Goal: Task Accomplishment & Management: Complete application form

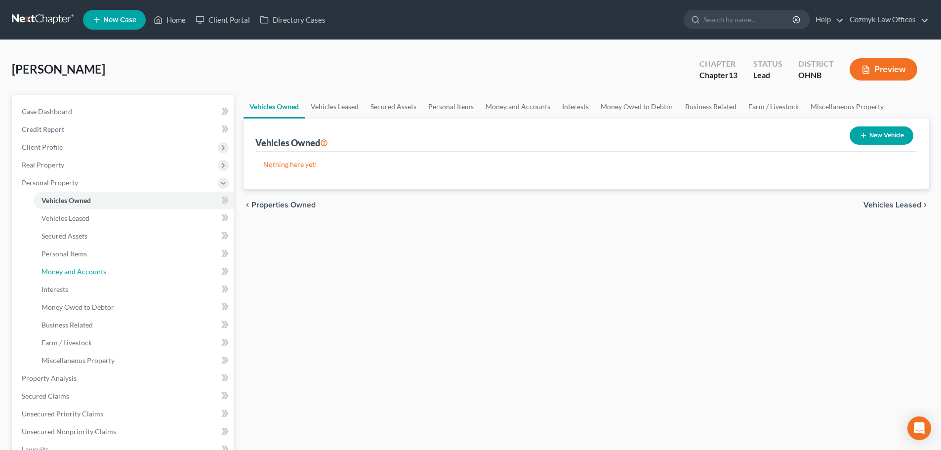
drag, startPoint x: 73, startPoint y: 276, endPoint x: 489, endPoint y: 265, distance: 416.5
click at [73, 276] on link "Money and Accounts" at bounding box center [134, 272] width 200 height 18
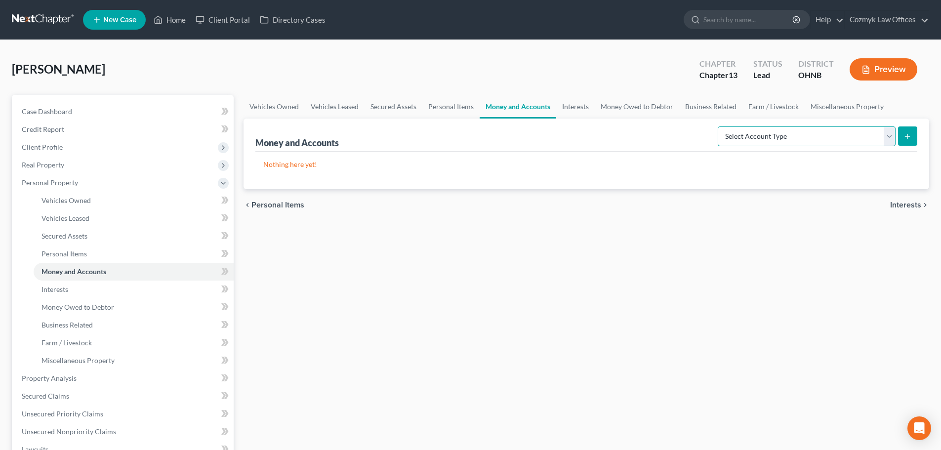
click at [831, 132] on select "Select Account Type Brokerage Cash on Hand Certificates of Deposit Checking Acc…" at bounding box center [807, 136] width 178 height 20
select select "checking"
click at [720, 126] on select "Select Account Type Brokerage Cash on Hand Certificates of Deposit Checking Acc…" at bounding box center [807, 136] width 178 height 20
click at [910, 135] on icon "submit" at bounding box center [907, 136] width 8 height 8
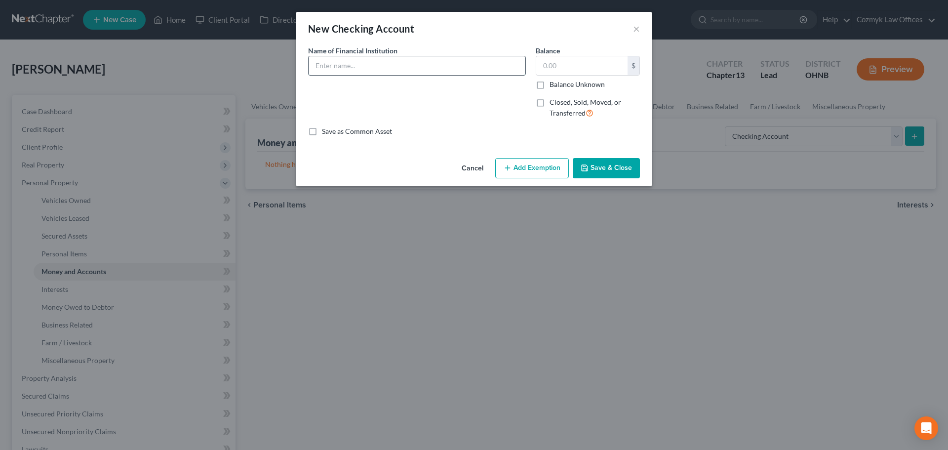
click at [337, 70] on input "text" at bounding box center [417, 65] width 217 height 19
type input "Dollar Bank"
click at [614, 167] on button "Save & Close" at bounding box center [606, 168] width 67 height 21
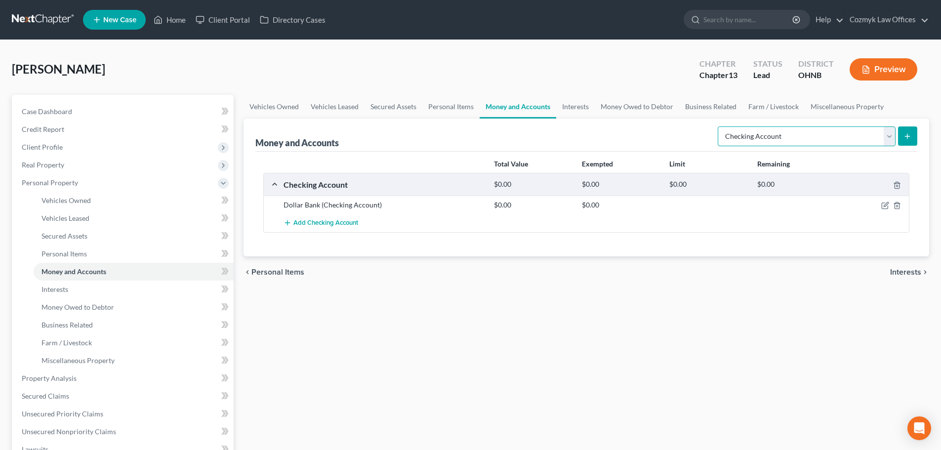
click at [791, 129] on select "Select Account Type Brokerage Cash on Hand Certificates of Deposit Checking Acc…" at bounding box center [807, 136] width 178 height 20
select select "savings"
click at [720, 126] on select "Select Account Type Brokerage Cash on Hand Certificates of Deposit Checking Acc…" at bounding box center [807, 136] width 178 height 20
click at [912, 132] on button "submit" at bounding box center [907, 135] width 19 height 19
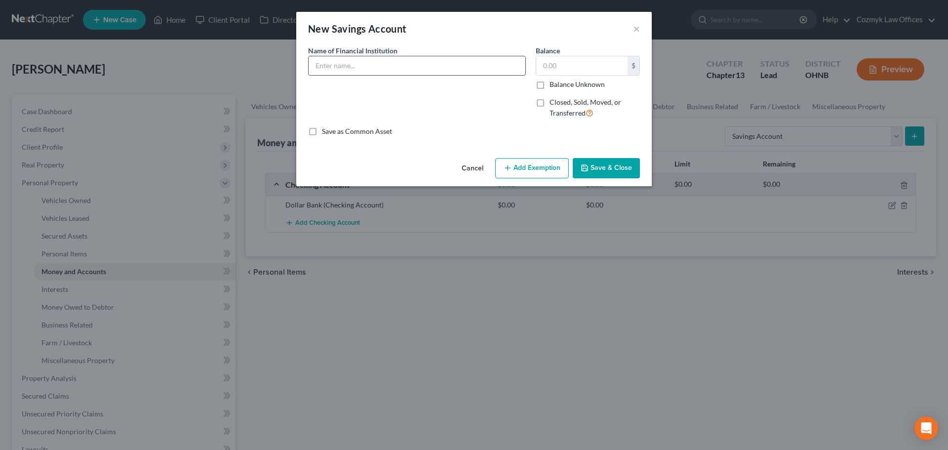
click at [402, 74] on input "text" at bounding box center [417, 65] width 217 height 19
type input "Dollar Bank"
click at [593, 171] on button "Save & Close" at bounding box center [606, 168] width 67 height 21
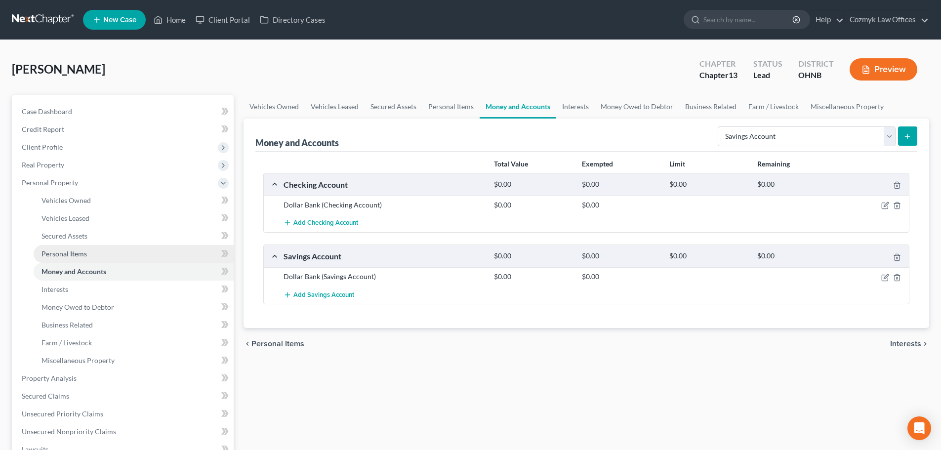
click at [139, 249] on link "Personal Items" at bounding box center [134, 254] width 200 height 18
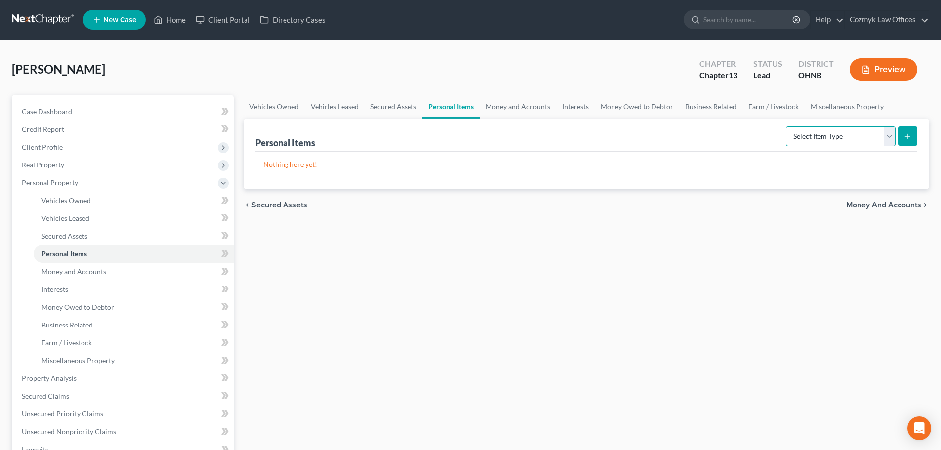
click at [827, 142] on select "Select Item Type Clothing Collectibles Of Value Electronics Firearms Household …" at bounding box center [841, 136] width 110 height 20
select select "clothing"
click at [787, 126] on select "Select Item Type Clothing Collectibles Of Value Electronics Firearms Household …" at bounding box center [841, 136] width 110 height 20
click at [906, 133] on icon "submit" at bounding box center [907, 136] width 8 height 8
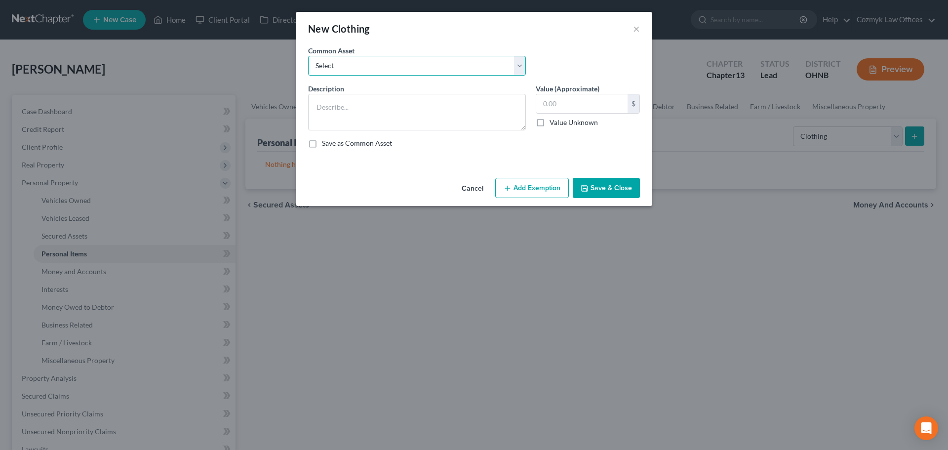
click at [447, 68] on select "Select Necessary wearing apparel" at bounding box center [417, 66] width 218 height 20
select select "0"
click at [308, 56] on select "Select Necessary wearing apparel" at bounding box center [417, 66] width 218 height 20
type textarea "Necessary wearing apparel"
type input "300.00"
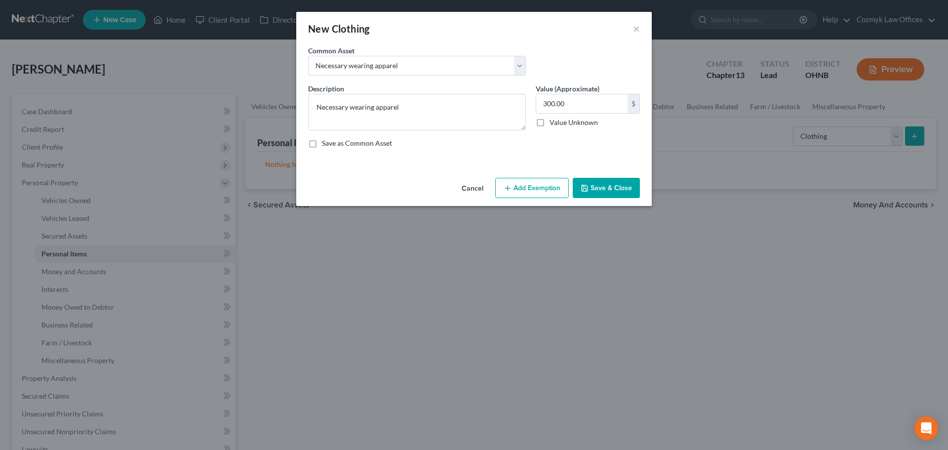
click at [548, 198] on button "Add Exemption" at bounding box center [532, 188] width 74 height 21
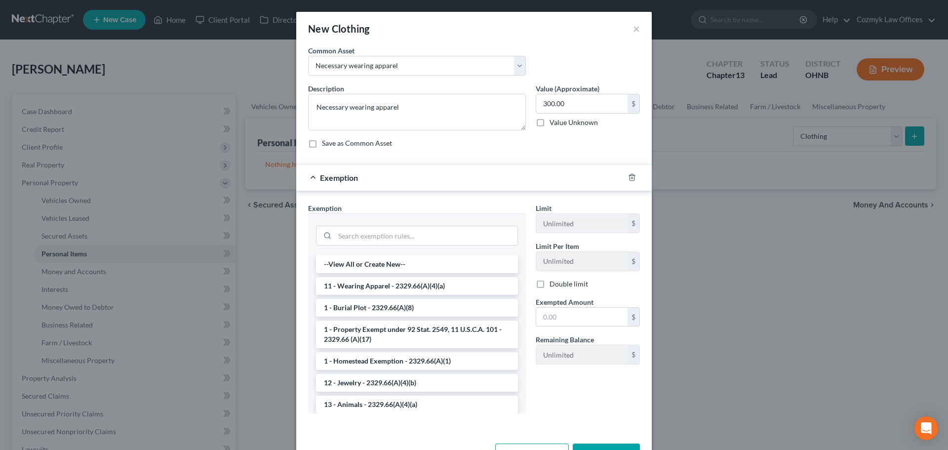
click at [410, 289] on li "11 - Wearing Apparel - 2329.66(A)(4)(a)" at bounding box center [417, 286] width 202 height 18
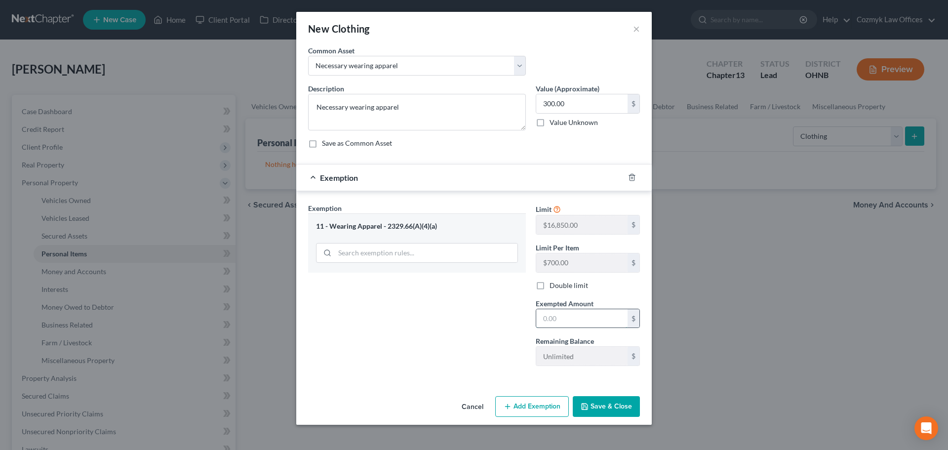
click at [565, 320] on input "text" at bounding box center [581, 318] width 91 height 19
type input "300.00"
click at [588, 395] on div "Cancel Add Exemption Save & Close" at bounding box center [474, 408] width 356 height 33
drag, startPoint x: 591, startPoint y: 401, endPoint x: 613, endPoint y: 377, distance: 32.5
click at [592, 401] on button "Save & Close" at bounding box center [606, 406] width 67 height 21
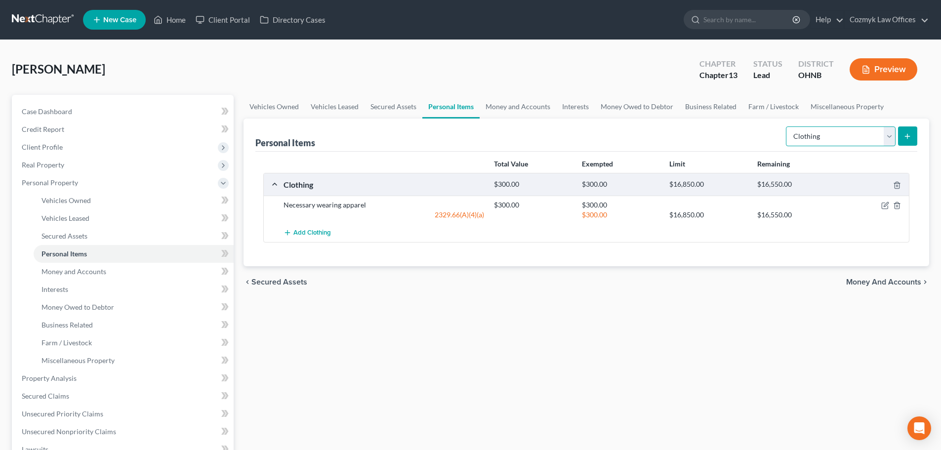
click at [824, 137] on select "Select Item Type Clothing Collectibles Of Value Electronics Firearms Household …" at bounding box center [841, 136] width 110 height 20
select select "electronics"
click at [787, 126] on select "Select Item Type Clothing Collectibles Of Value Electronics Firearms Household …" at bounding box center [841, 136] width 110 height 20
click at [903, 136] on icon "submit" at bounding box center [907, 136] width 8 height 8
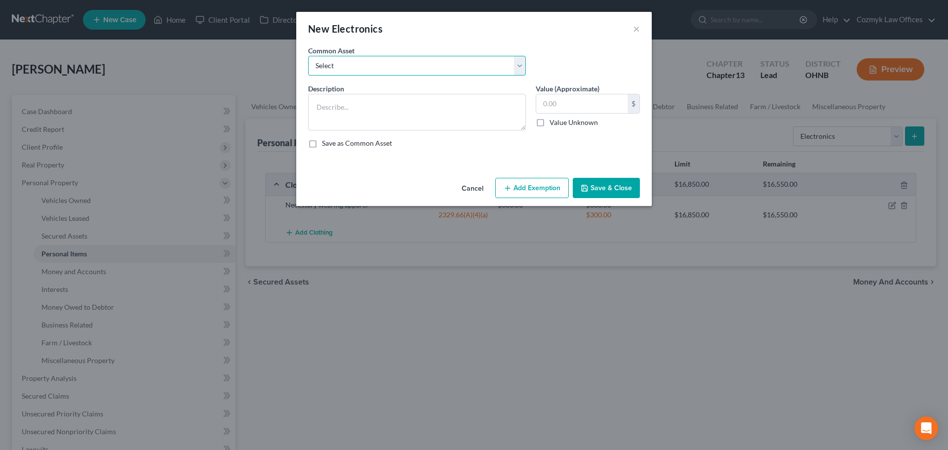
click at [323, 64] on select "Select TV, Cell Phone, Computer" at bounding box center [417, 66] width 218 height 20
select select "0"
click at [308, 56] on select "Select TV, Cell Phone, Computer" at bounding box center [417, 66] width 218 height 20
type textarea "TV, Cell Phone, Computer"
type input "750.00"
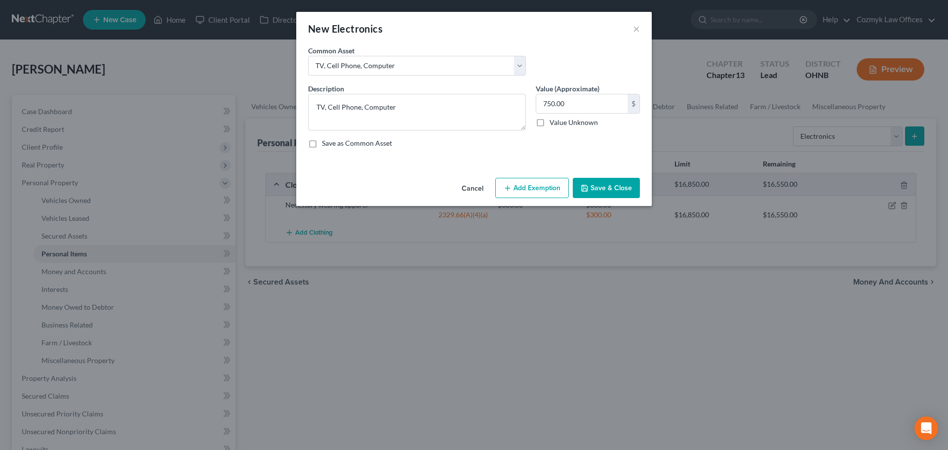
click at [534, 188] on button "Add Exemption" at bounding box center [532, 188] width 74 height 21
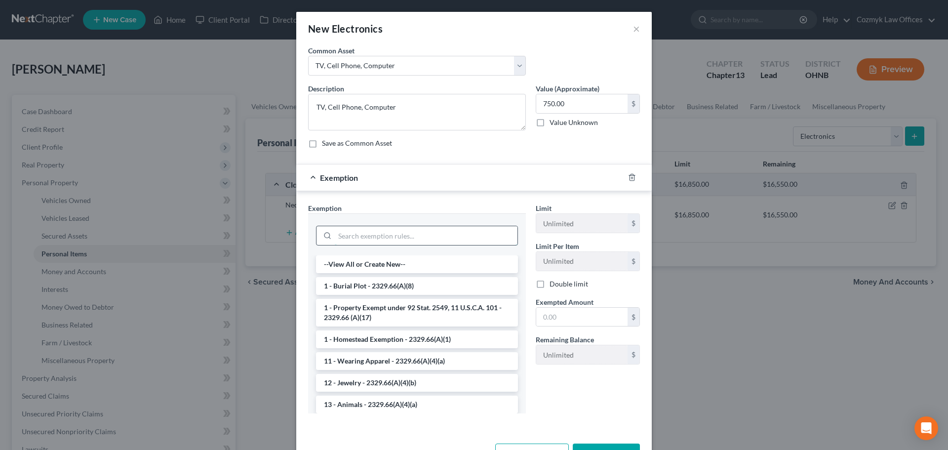
click at [374, 237] on input "search" at bounding box center [426, 235] width 183 height 19
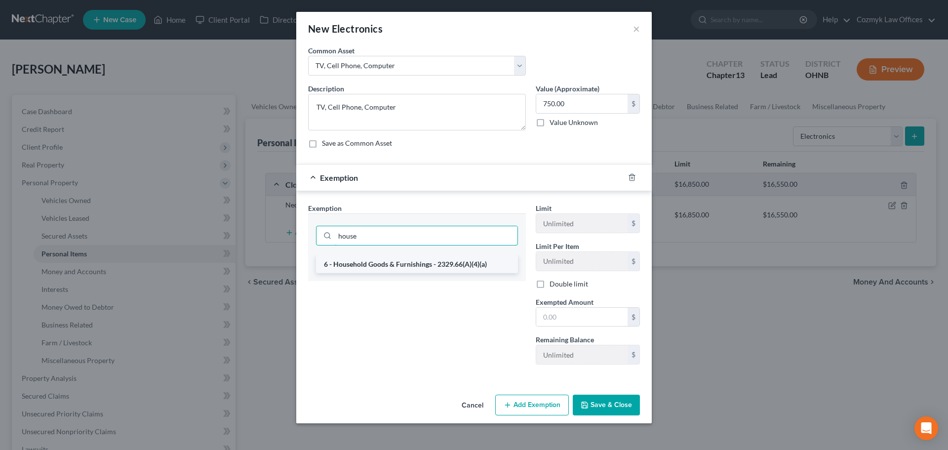
type input "house"
click at [380, 265] on li "6 - Household Goods & Furnishings - 2329.66(A)(4)(a)" at bounding box center [417, 264] width 202 height 18
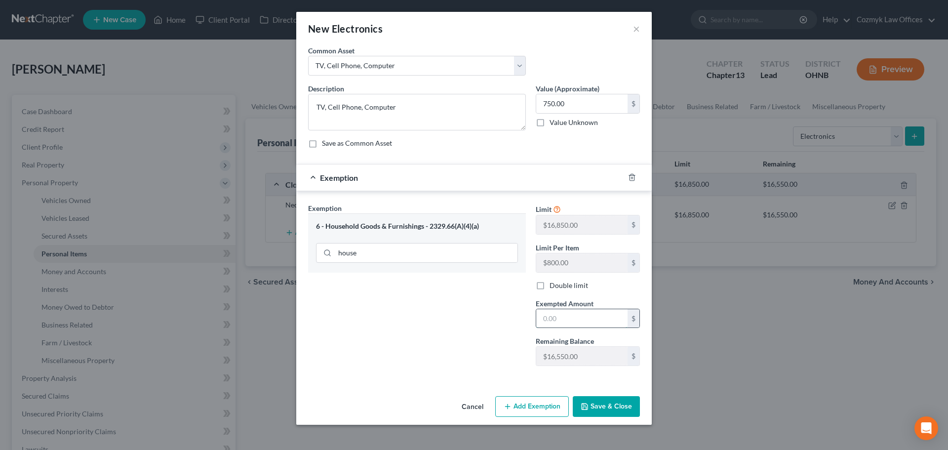
click at [563, 318] on input "text" at bounding box center [581, 318] width 91 height 19
type input "750.00"
drag, startPoint x: 605, startPoint y: 404, endPoint x: 666, endPoint y: 357, distance: 77.1
click at [605, 404] on button "Save & Close" at bounding box center [606, 406] width 67 height 21
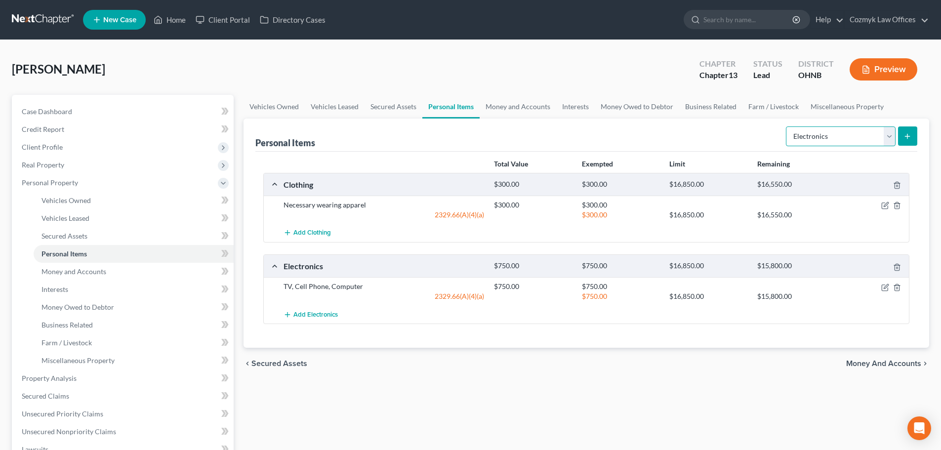
click at [819, 136] on select "Select Item Type Clothing Collectibles Of Value Electronics Firearms Household …" at bounding box center [841, 136] width 110 height 20
click at [787, 126] on select "Select Item Type Clothing Collectibles Of Value Electronics Firearms Household …" at bounding box center [841, 136] width 110 height 20
select select "household_goods"
click at [913, 136] on button "submit" at bounding box center [907, 135] width 19 height 19
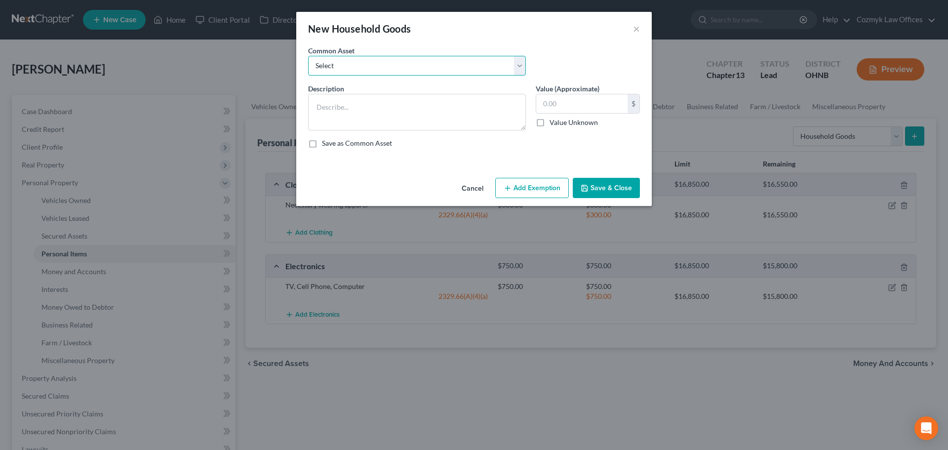
click at [354, 68] on select "Select Living room, bedroom, dining room and kitchen furniture and appliances. …" at bounding box center [417, 66] width 218 height 20
select select "0"
click at [308, 56] on select "Select Living room, bedroom, dining room and kitchen furniture and appliances. …" at bounding box center [417, 66] width 218 height 20
type textarea "Living room, bedroom, dining room and kitchen furniture and appliances. Miscell…"
type input "3,000.00"
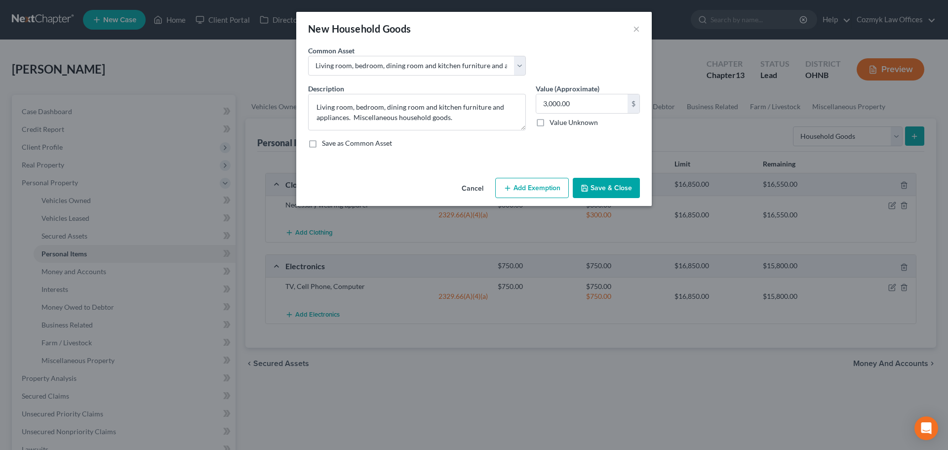
click at [522, 199] on div "Cancel Add Exemption Save & Close" at bounding box center [474, 190] width 356 height 33
click at [527, 188] on button "Add Exemption" at bounding box center [532, 188] width 74 height 21
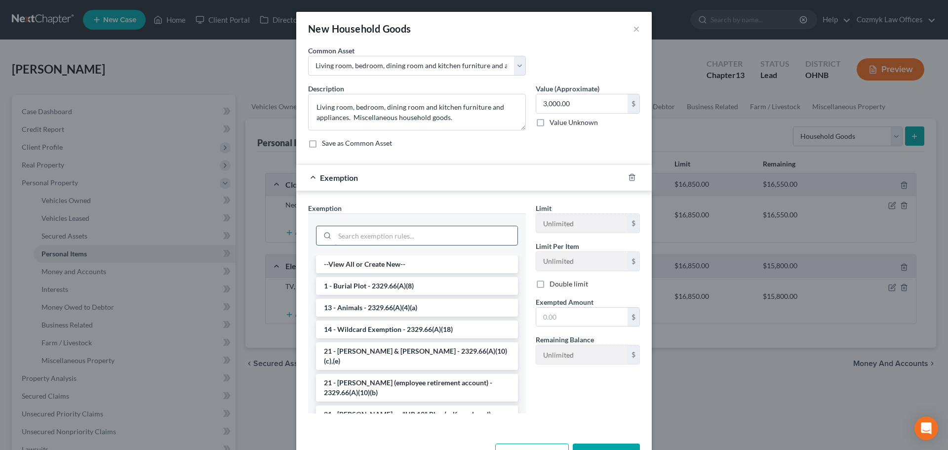
click at [376, 241] on input "search" at bounding box center [426, 235] width 183 height 19
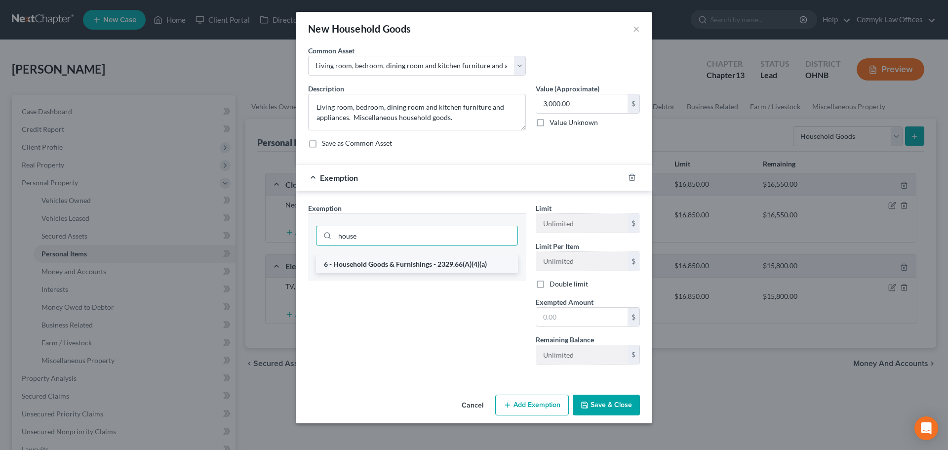
type input "house"
click at [399, 257] on li "6 - Household Goods & Furnishings - 2329.66(A)(4)(a)" at bounding box center [417, 264] width 202 height 18
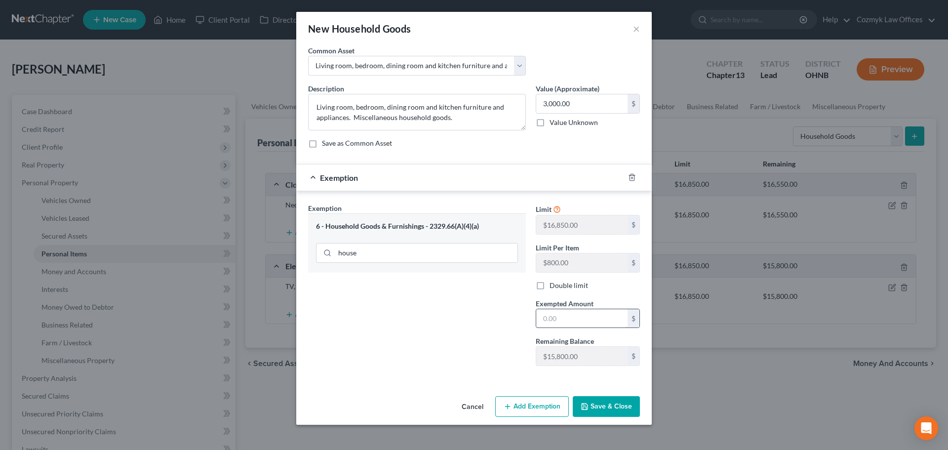
click at [584, 322] on input "text" at bounding box center [581, 318] width 91 height 19
type input "3,000.00"
click at [602, 402] on button "Save & Close" at bounding box center [606, 406] width 67 height 21
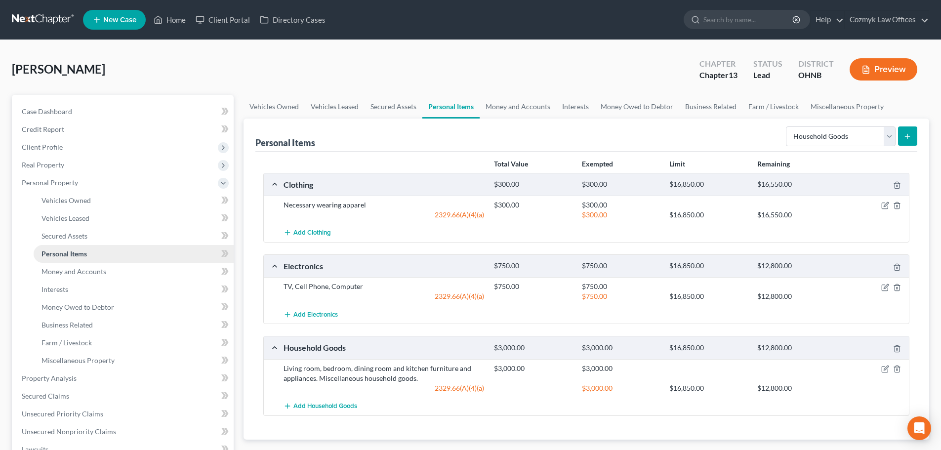
drag, startPoint x: 73, startPoint y: 251, endPoint x: 83, endPoint y: 249, distance: 10.6
click at [73, 251] on span "Personal Items" at bounding box center [63, 253] width 45 height 8
drag, startPoint x: 826, startPoint y: 132, endPoint x: 816, endPoint y: 132, distance: 9.9
click at [826, 132] on select "Select Item Type Clothing Collectibles Of Value Electronics Firearms Household …" at bounding box center [841, 136] width 110 height 20
select select "sports_and_hobby_equipment"
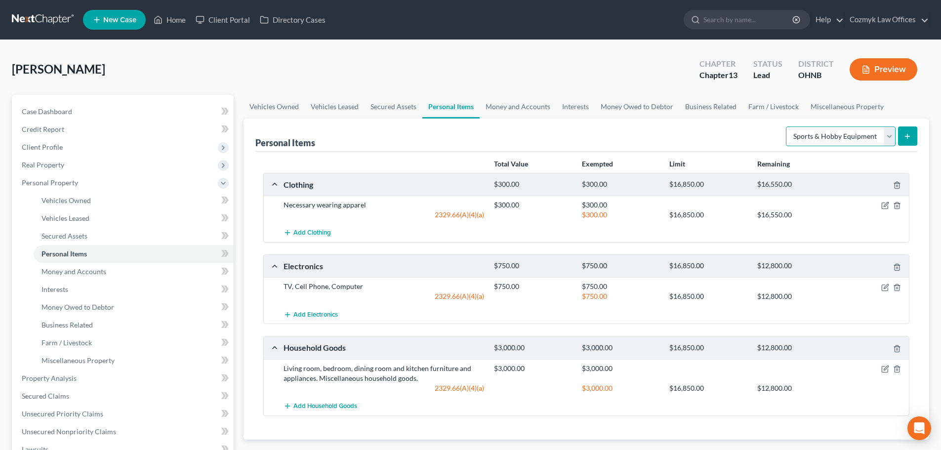
click at [787, 126] on select "Select Item Type Clothing Collectibles Of Value Electronics Firearms Household …" at bounding box center [841, 136] width 110 height 20
click at [906, 144] on button "submit" at bounding box center [907, 135] width 19 height 19
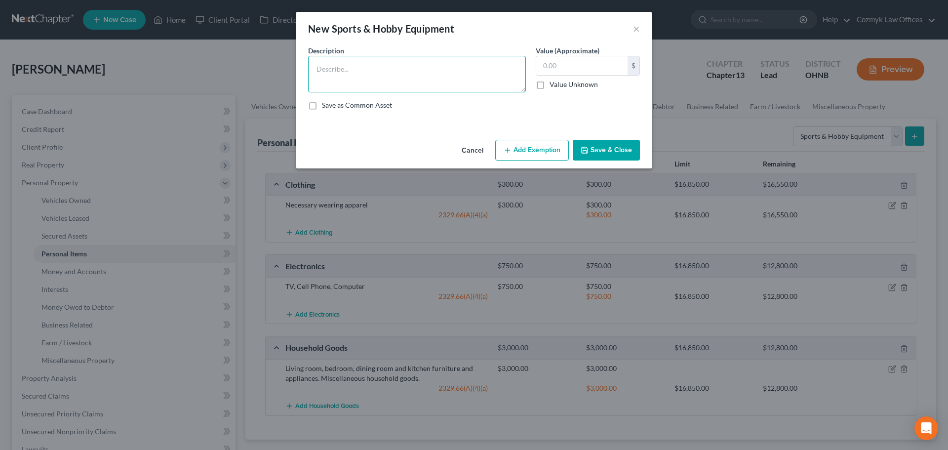
click at [364, 70] on textarea at bounding box center [417, 74] width 218 height 37
type textarea "Musical instruments; DJ equipment"
click at [591, 67] on input "text" at bounding box center [581, 65] width 91 height 19
type input "10,000"
click at [545, 153] on button "Add Exemption" at bounding box center [532, 150] width 74 height 21
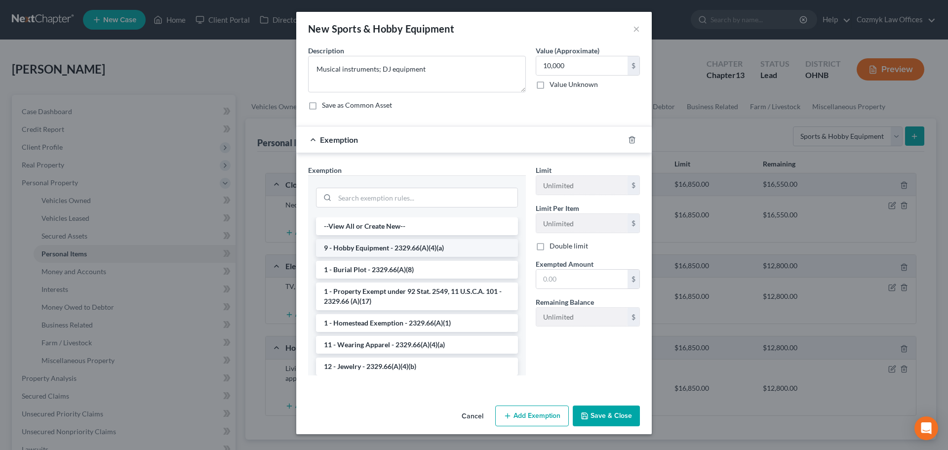
click at [374, 250] on li "9 - Hobby Equipment - 2329.66(A)(4)(a)" at bounding box center [417, 248] width 202 height 18
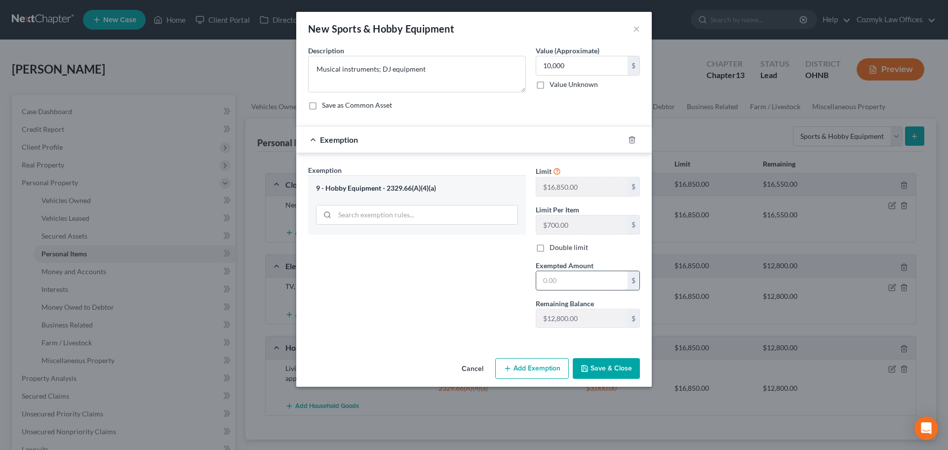
click at [566, 276] on input "text" at bounding box center [581, 280] width 91 height 19
type input "10,000"
click at [592, 376] on button "Save & Close" at bounding box center [606, 368] width 67 height 21
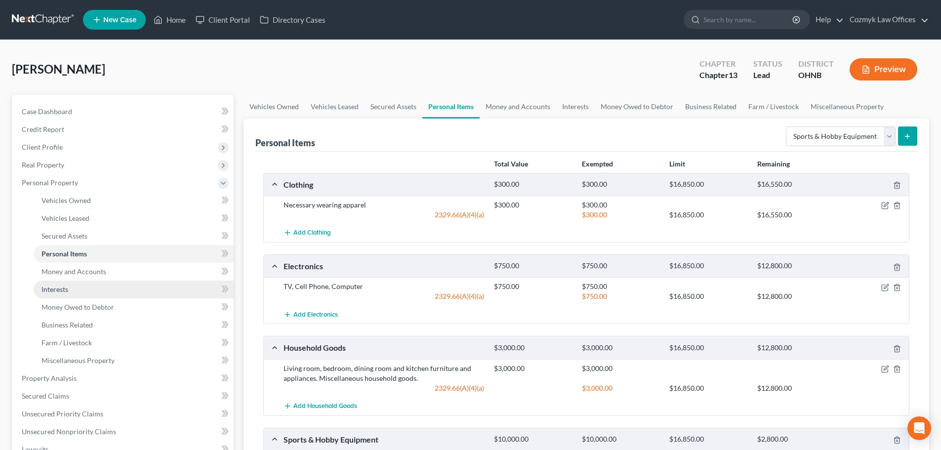
click at [74, 294] on link "Interests" at bounding box center [134, 290] width 200 height 18
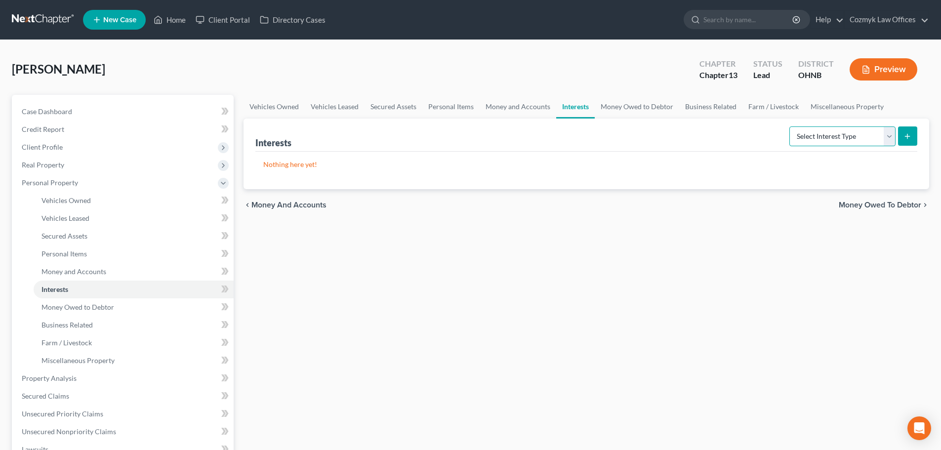
click at [832, 136] on select "Select Interest Type 401K Annuity Bond Education IRA Government Bond Government…" at bounding box center [842, 136] width 106 height 20
click at [824, 147] on div "Select Interest Type 401K Annuity Bond Education IRA Government Bond Government…" at bounding box center [851, 135] width 132 height 26
click at [824, 142] on select "Select Interest Type 401K Annuity Bond Education IRA Government Bond Government…" at bounding box center [842, 136] width 106 height 20
select select "401k"
click at [790, 126] on select "Select Interest Type 401K Annuity Bond Education IRA Government Bond Government…" at bounding box center [842, 136] width 106 height 20
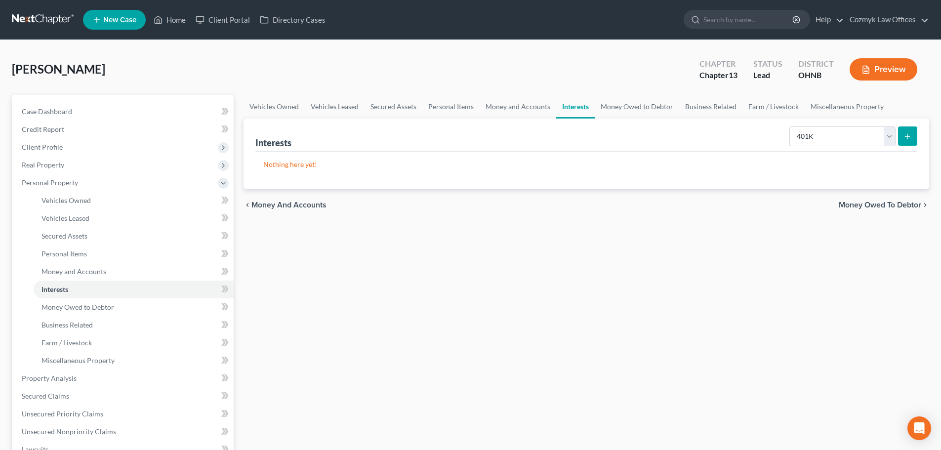
click at [906, 137] on icon "submit" at bounding box center [907, 136] width 8 height 8
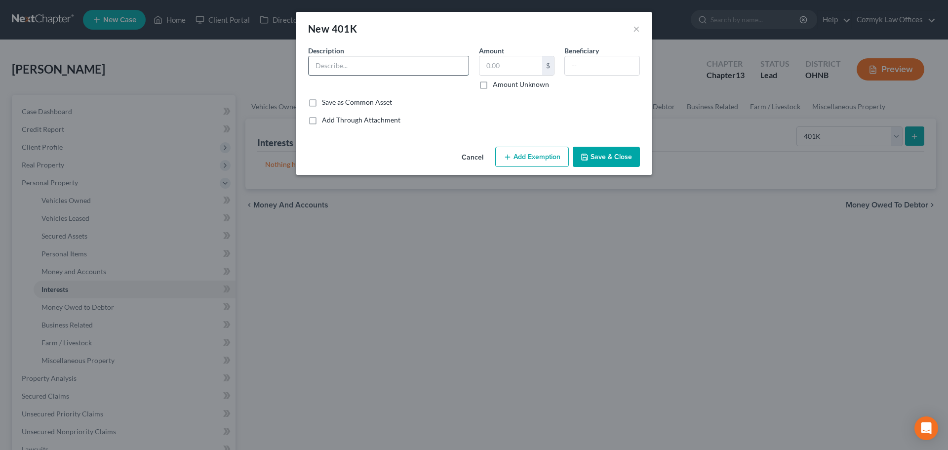
click at [402, 68] on input "text" at bounding box center [389, 65] width 160 height 19
type input "401k through current employer"
type input "1,388.07"
click at [531, 153] on button "Add Exemption" at bounding box center [532, 157] width 74 height 21
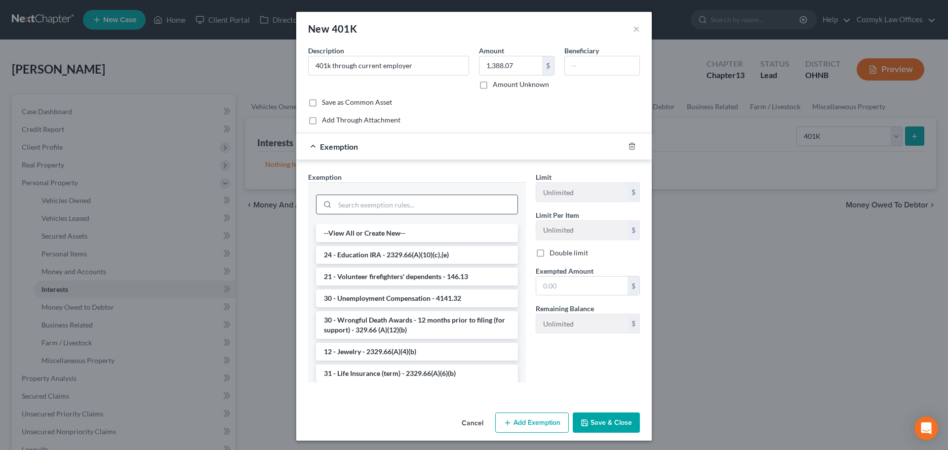
click at [390, 207] on input "search" at bounding box center [426, 204] width 183 height 19
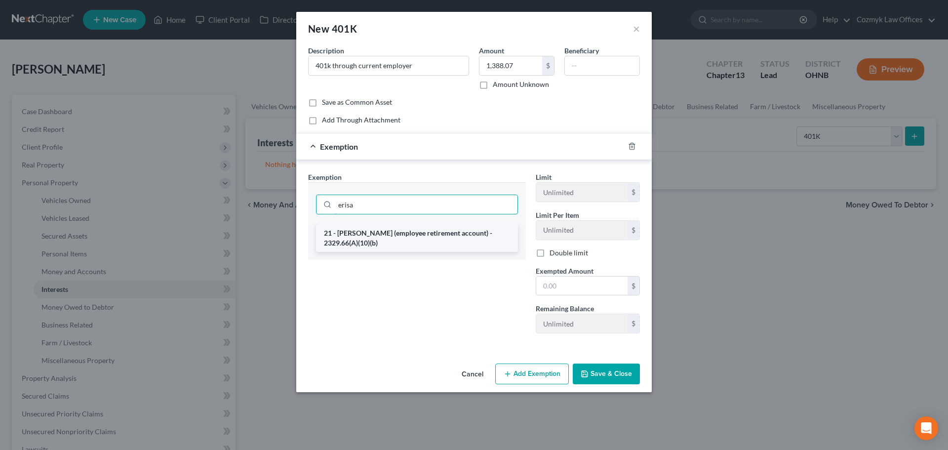
type input "erisa"
click at [397, 247] on li "21 - [PERSON_NAME] (employee retirement account) - 2329.66(A)(10)(b)" at bounding box center [417, 238] width 202 height 28
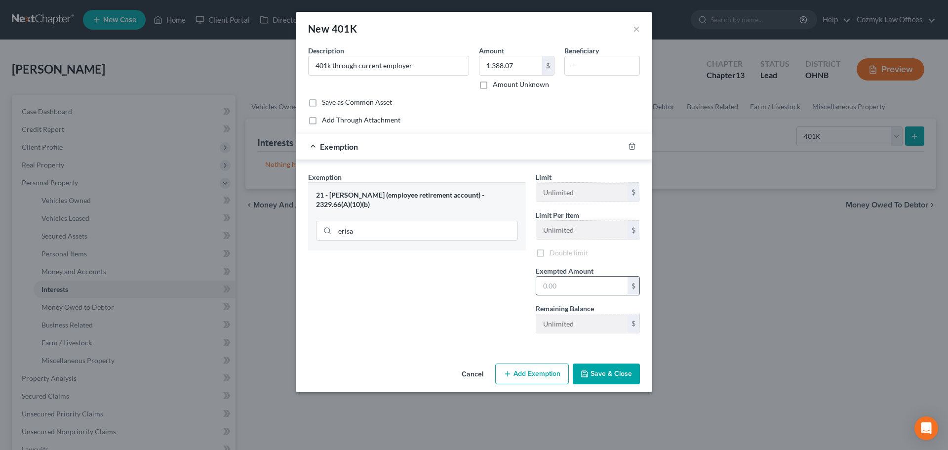
click at [560, 287] on input "text" at bounding box center [581, 286] width 91 height 19
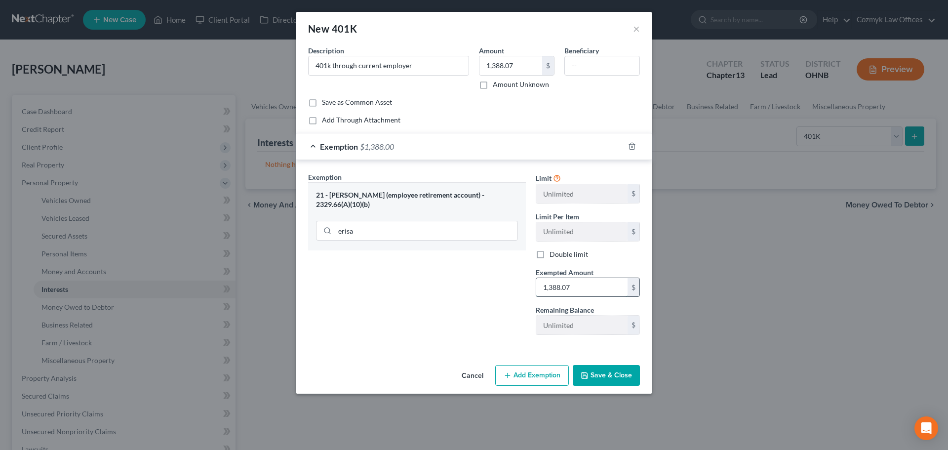
type input "1,388.07"
click at [594, 380] on button "Save & Close" at bounding box center [606, 375] width 67 height 21
